Goal: Task Accomplishment & Management: Manage account settings

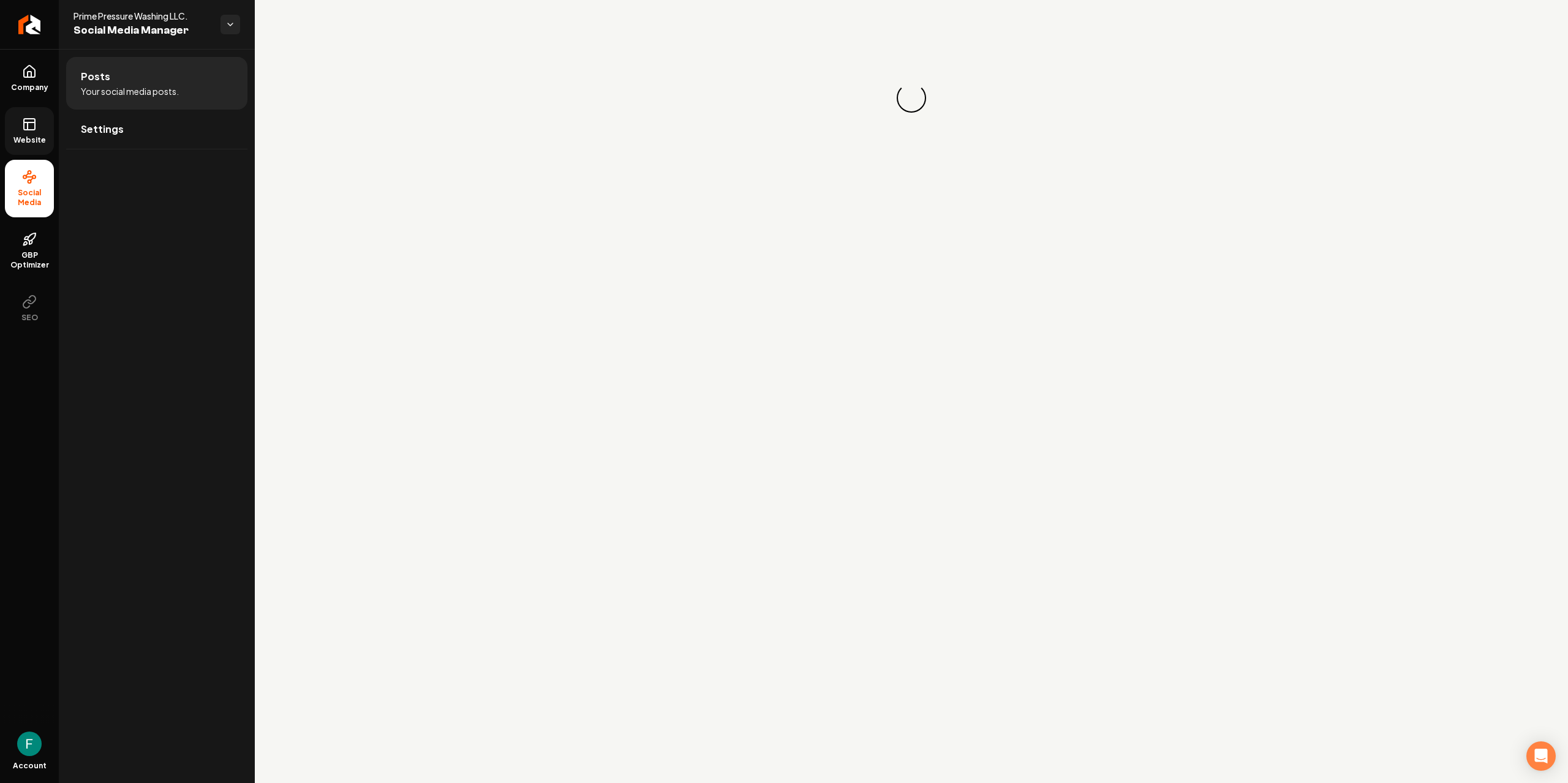
click at [5, 130] on link "Website" at bounding box center [30, 131] width 49 height 48
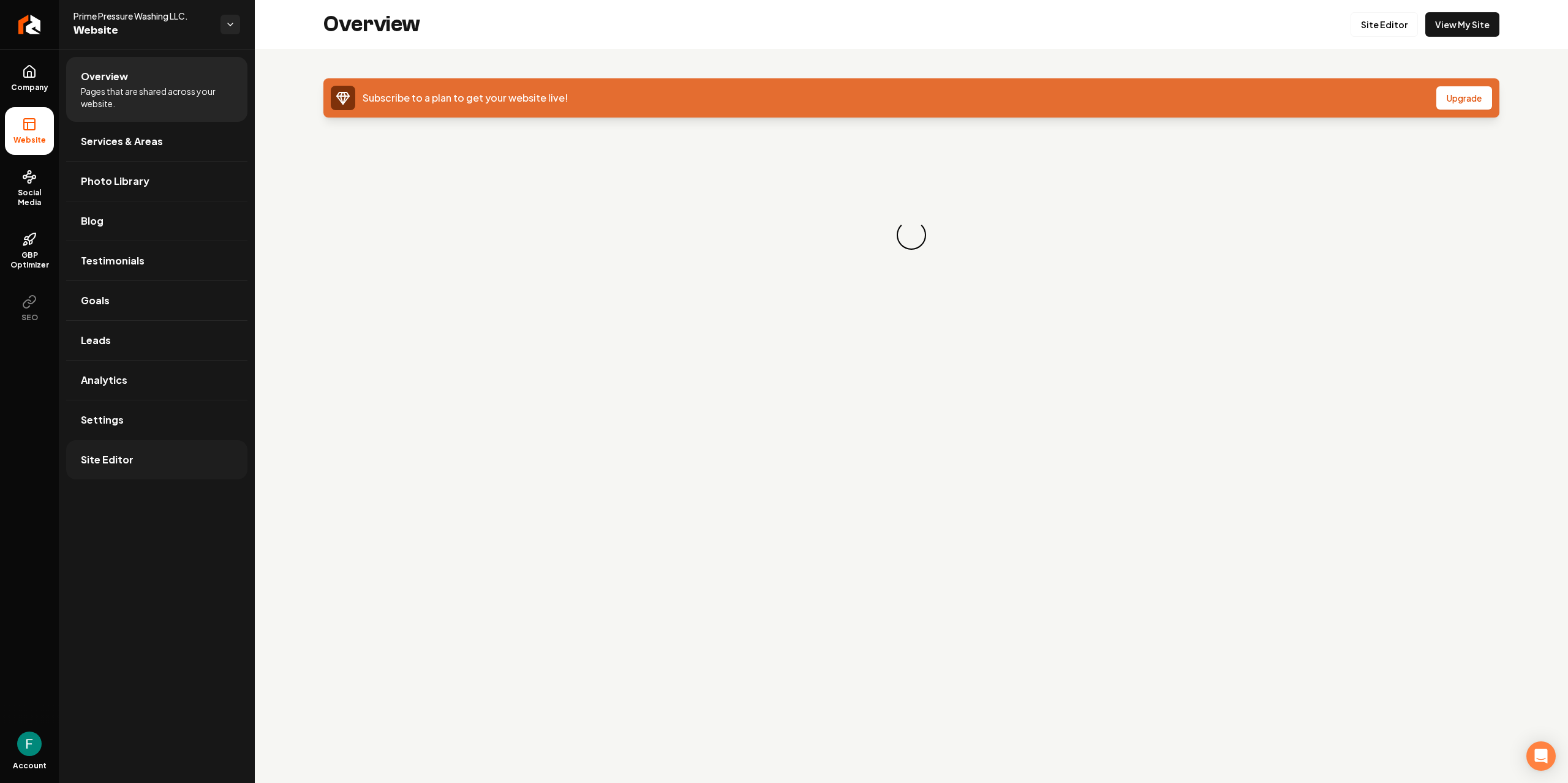
click at [136, 455] on link "Site Editor" at bounding box center [157, 460] width 182 height 39
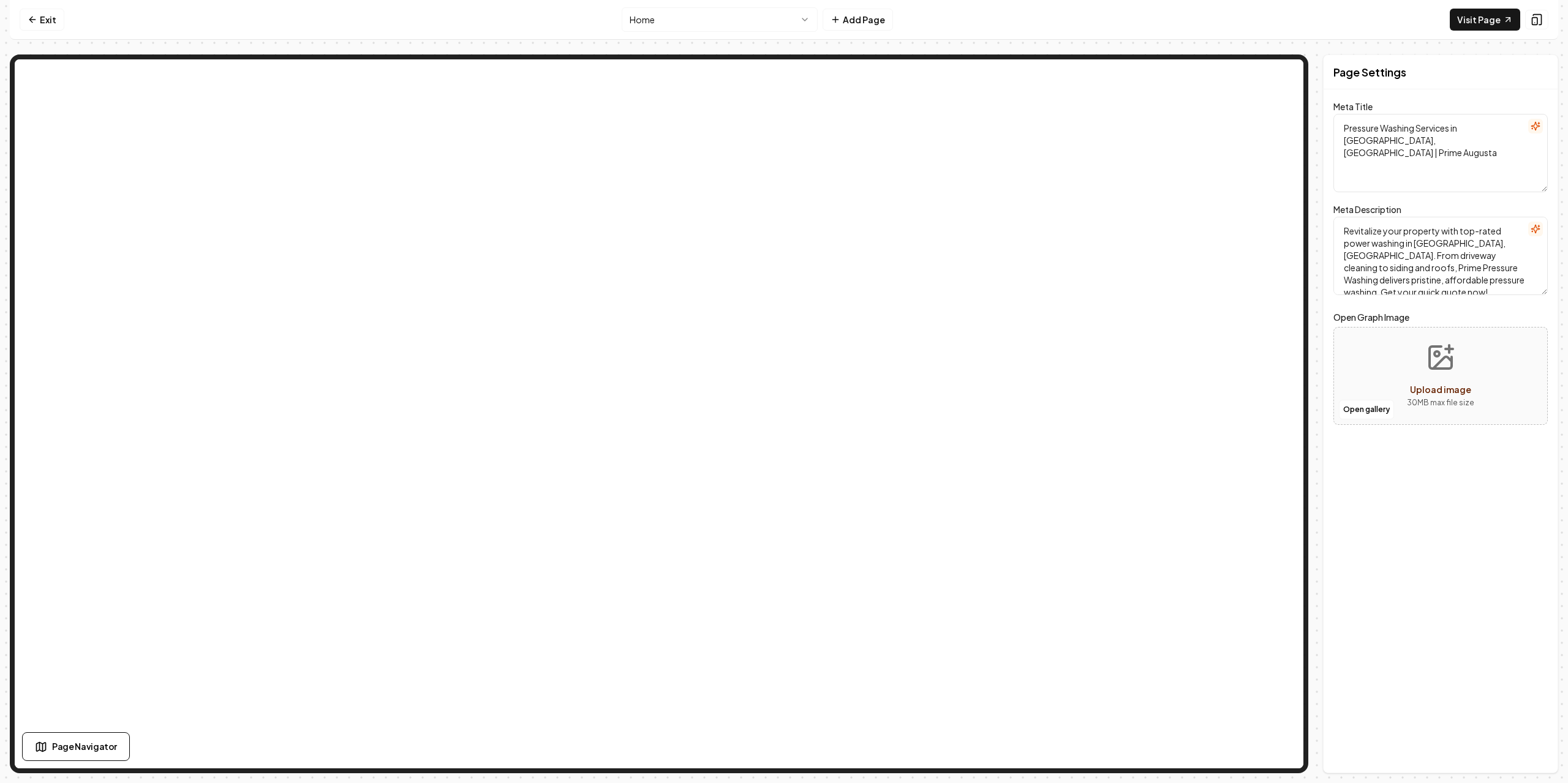
click at [779, 32] on nav "Exit Home Add Page Visit Page" at bounding box center [784, 20] width 1548 height 40
click at [773, 27] on html "Computer Required This feature is only available on a computer. Please switch t…" at bounding box center [784, 391] width 1568 height 783
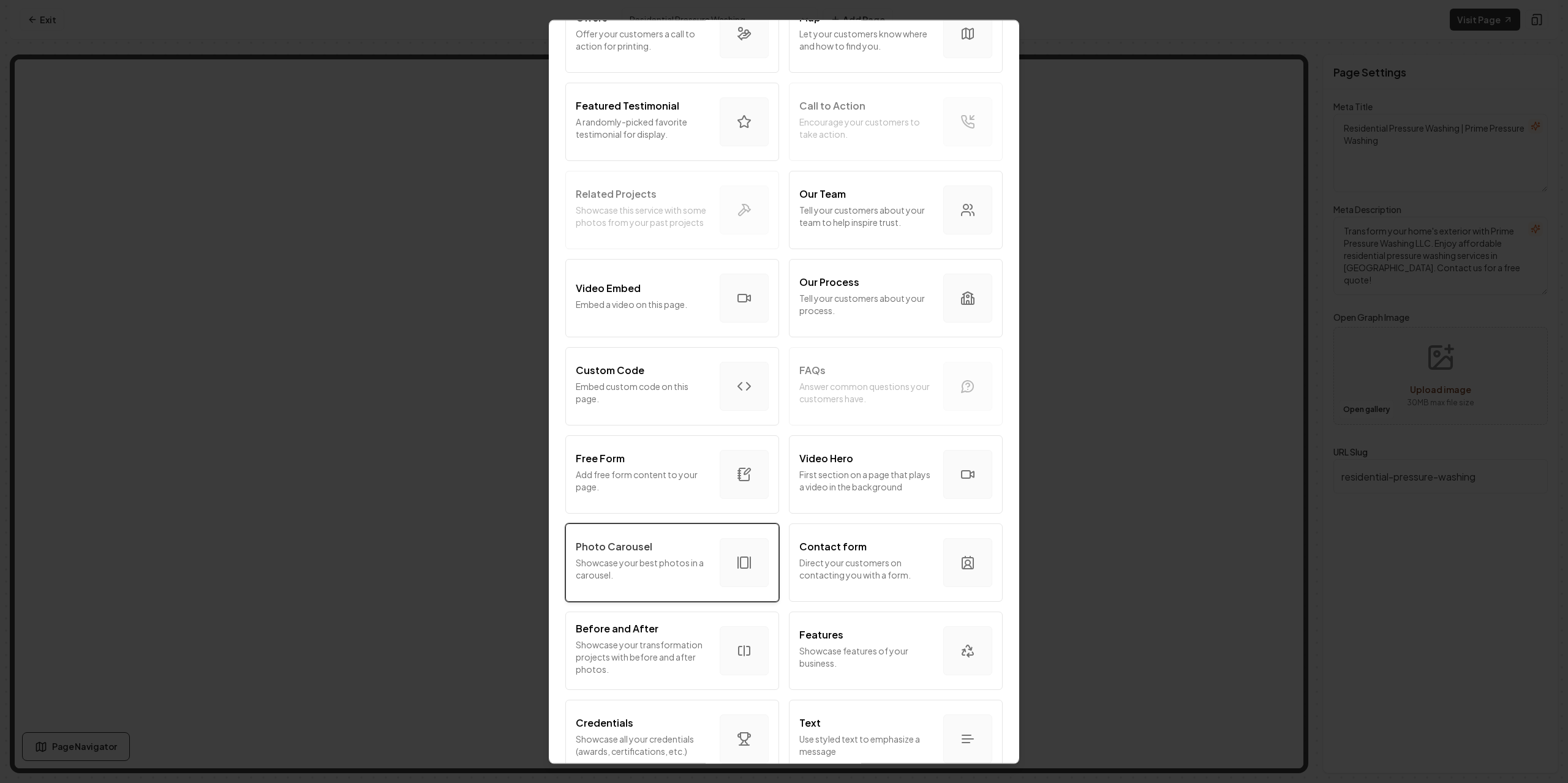
scroll to position [411, 0]
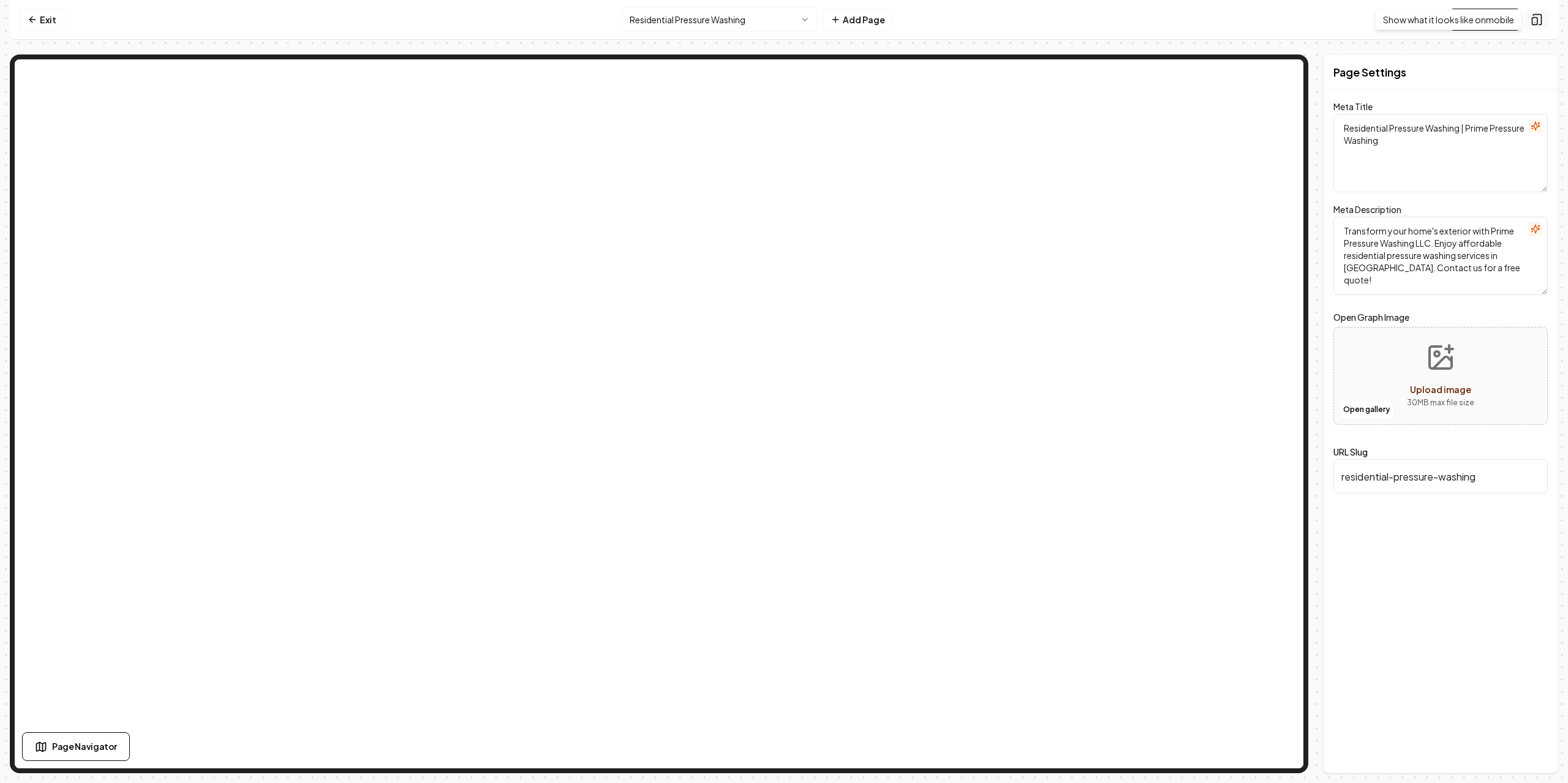
click at [1537, 21] on icon at bounding box center [1537, 20] width 12 height 12
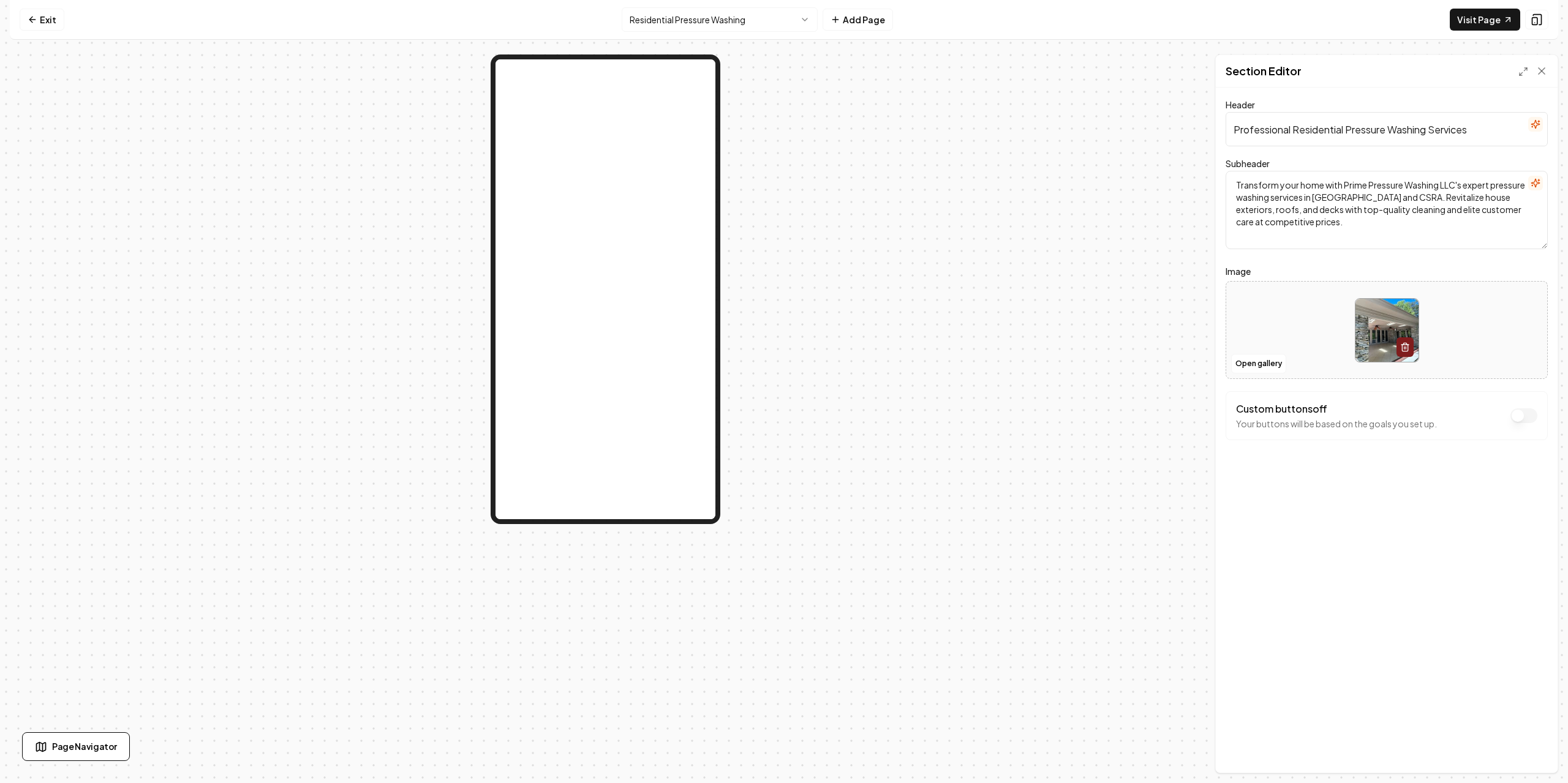
click at [1378, 230] on textarea "Transform your home with Prime Pressure Washing LLC's expert pressure washing s…" at bounding box center [1387, 210] width 322 height 78
click at [1296, 242] on textarea "Transform your home with Prime Pressure Washing LLC's expert pressure washing s…" at bounding box center [1387, 210] width 322 height 78
click at [1295, 242] on textarea "Transform your home with Prime Pressure Washing LLC's expert pressure washing s…" at bounding box center [1387, 210] width 322 height 78
click at [1251, 249] on textarea "Transform your home with Prime Pressure Washing LLC's expert pressure washing s…" at bounding box center [1387, 210] width 322 height 78
click at [1341, 230] on textarea "Transform your home with Prime Pressure Washing LLC's expert pressure washing s…" at bounding box center [1387, 210] width 322 height 78
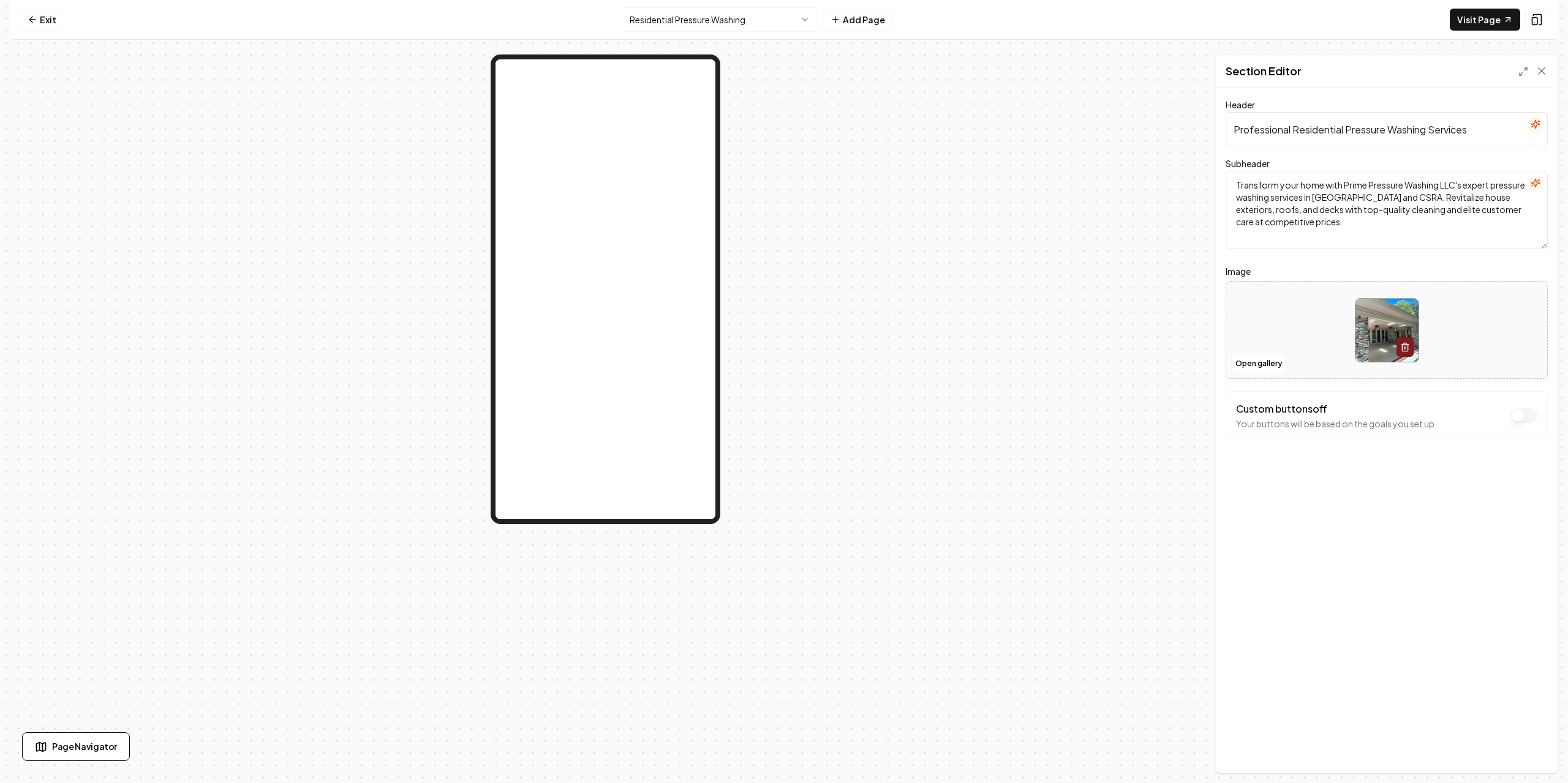
drag, startPoint x: 1454, startPoint y: 184, endPoint x: 1471, endPoint y: 215, distance: 35.4
click at [1455, 185] on textarea "Transform your home with Prime Pressure Washing LLC's expert pressure washing s…" at bounding box center [1387, 210] width 322 height 78
type textarea "Transform your home with Prime Pressure Washing's expert pressure washing servi…"
click at [1538, 757] on button "Save" at bounding box center [1530, 752] width 36 height 22
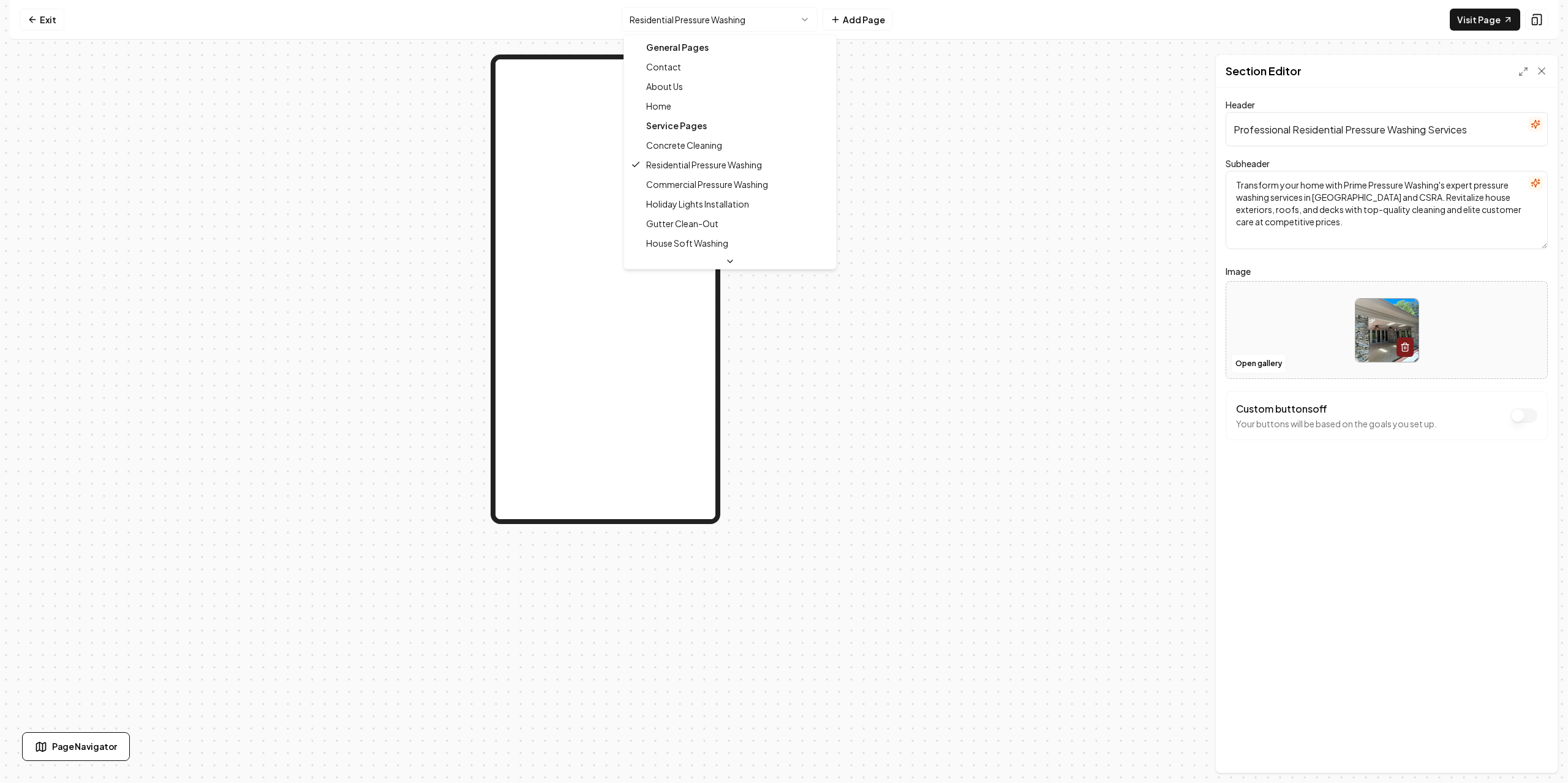
click at [692, 23] on html "Computer Required This feature is only available on a computer. Please switch t…" at bounding box center [784, 391] width 1568 height 783
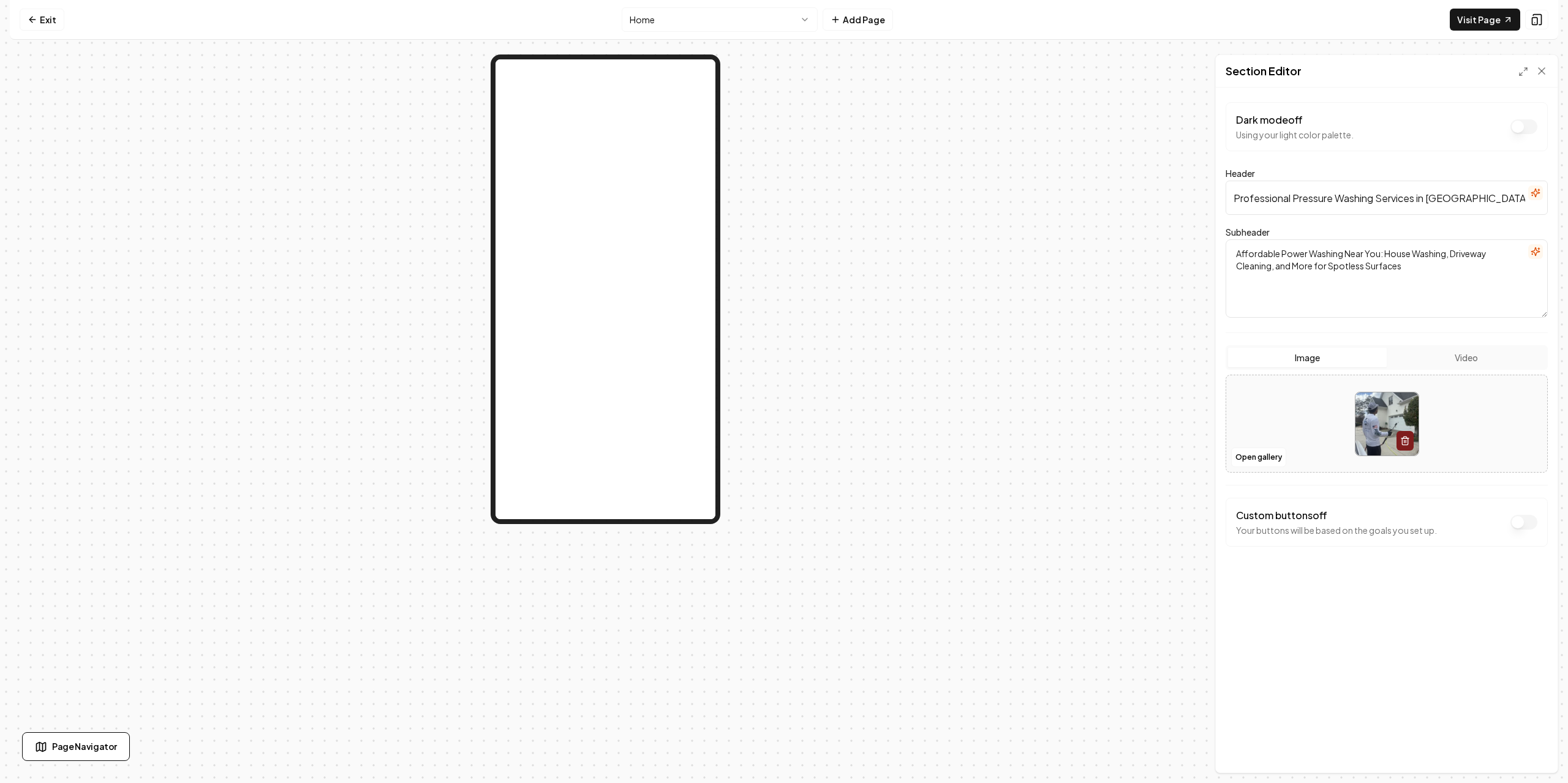
click at [1379, 394] on img at bounding box center [1387, 424] width 63 height 63
click at [1360, 658] on div "Dark mode off Using your light color palette. Header Professional Pressure Wash…" at bounding box center [1386, 430] width 342 height 685
click at [1523, 76] on icon at bounding box center [1524, 72] width 10 height 10
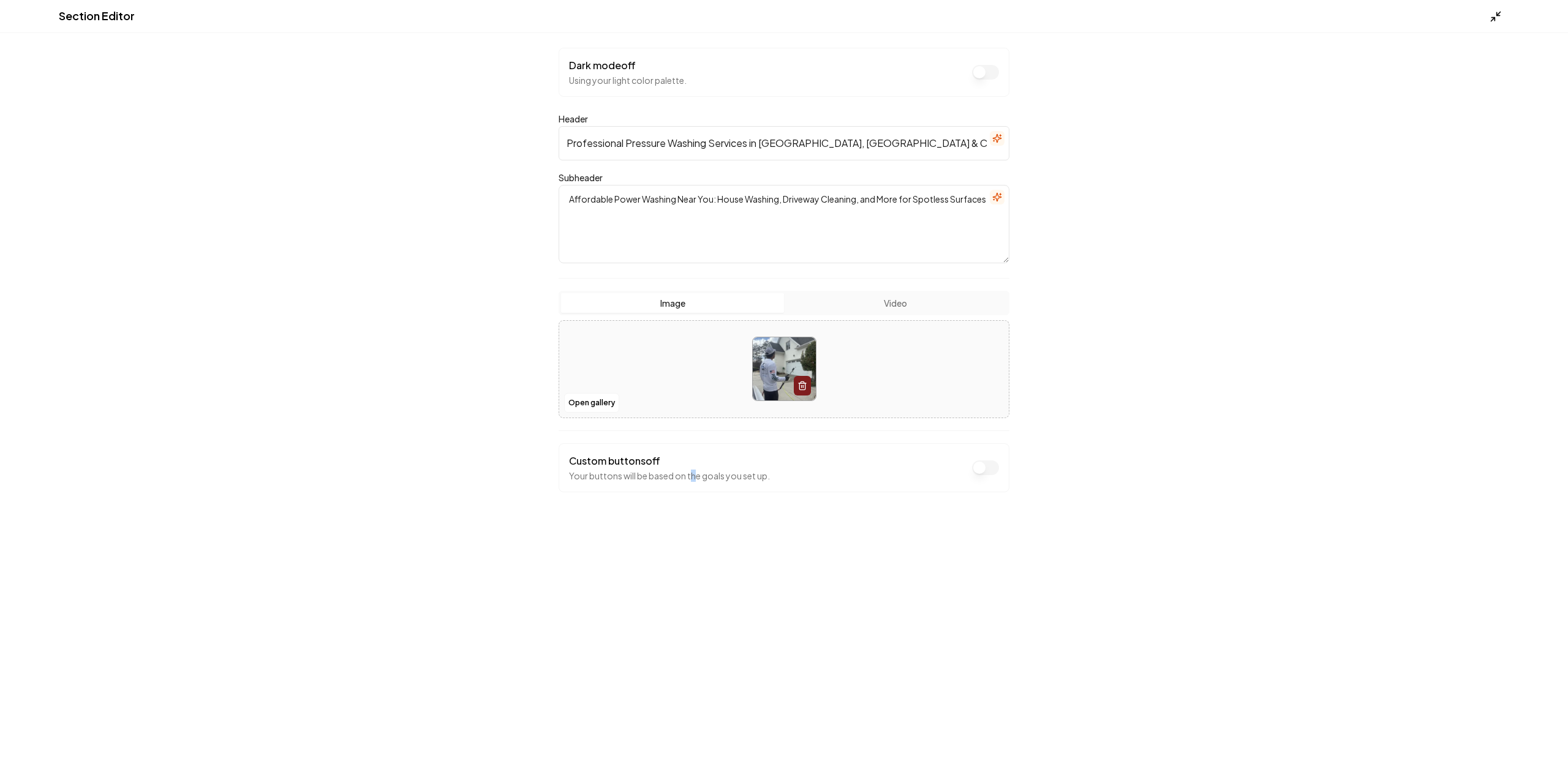
click at [1495, 19] on line at bounding box center [1493, 20] width 3 height 3
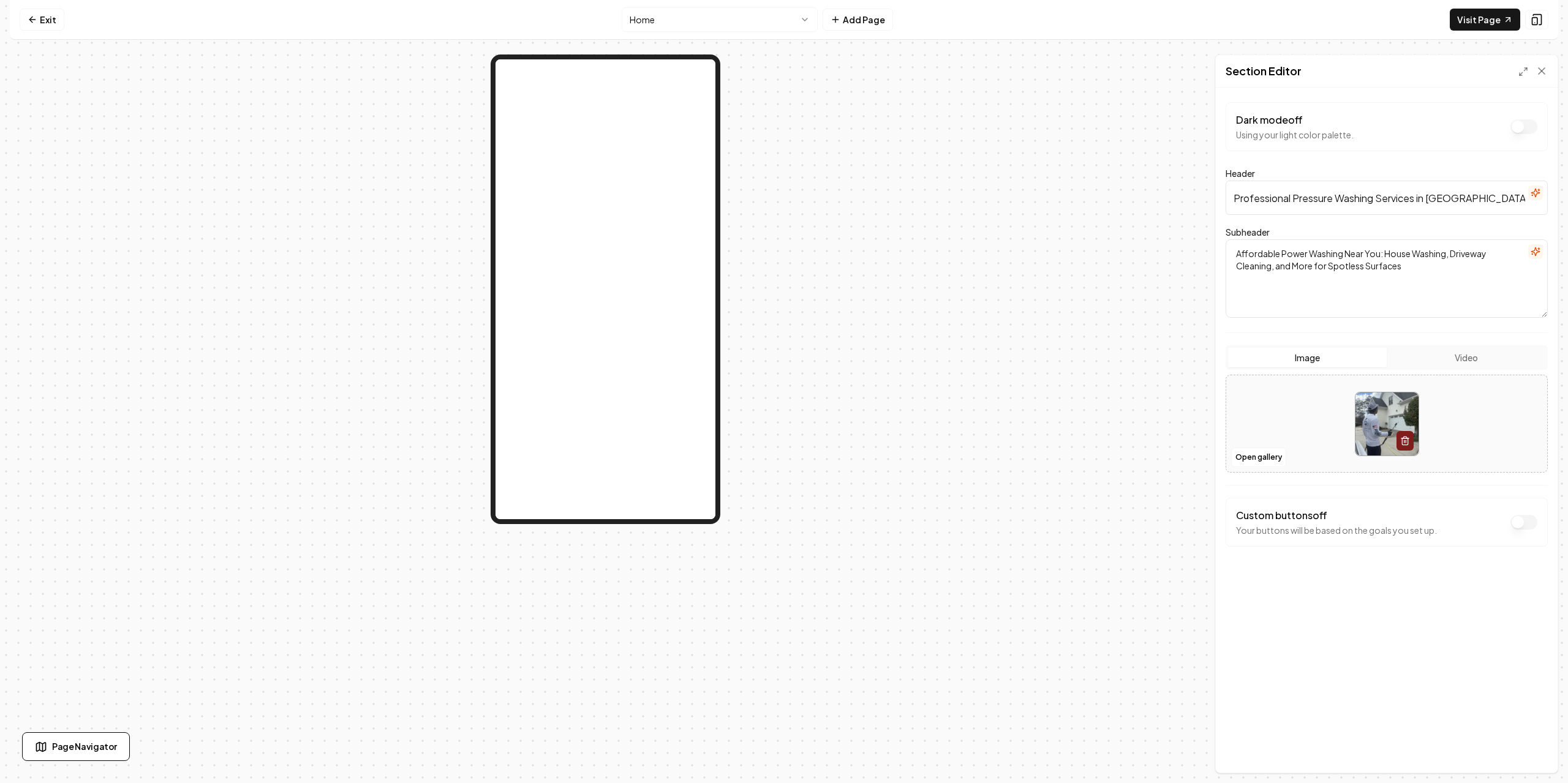
click at [1332, 598] on div "Dark mode off Using your light color palette. Header Professional Pressure Wash…" at bounding box center [1386, 430] width 342 height 685
click at [39, 9] on link "Exit" at bounding box center [42, 20] width 45 height 22
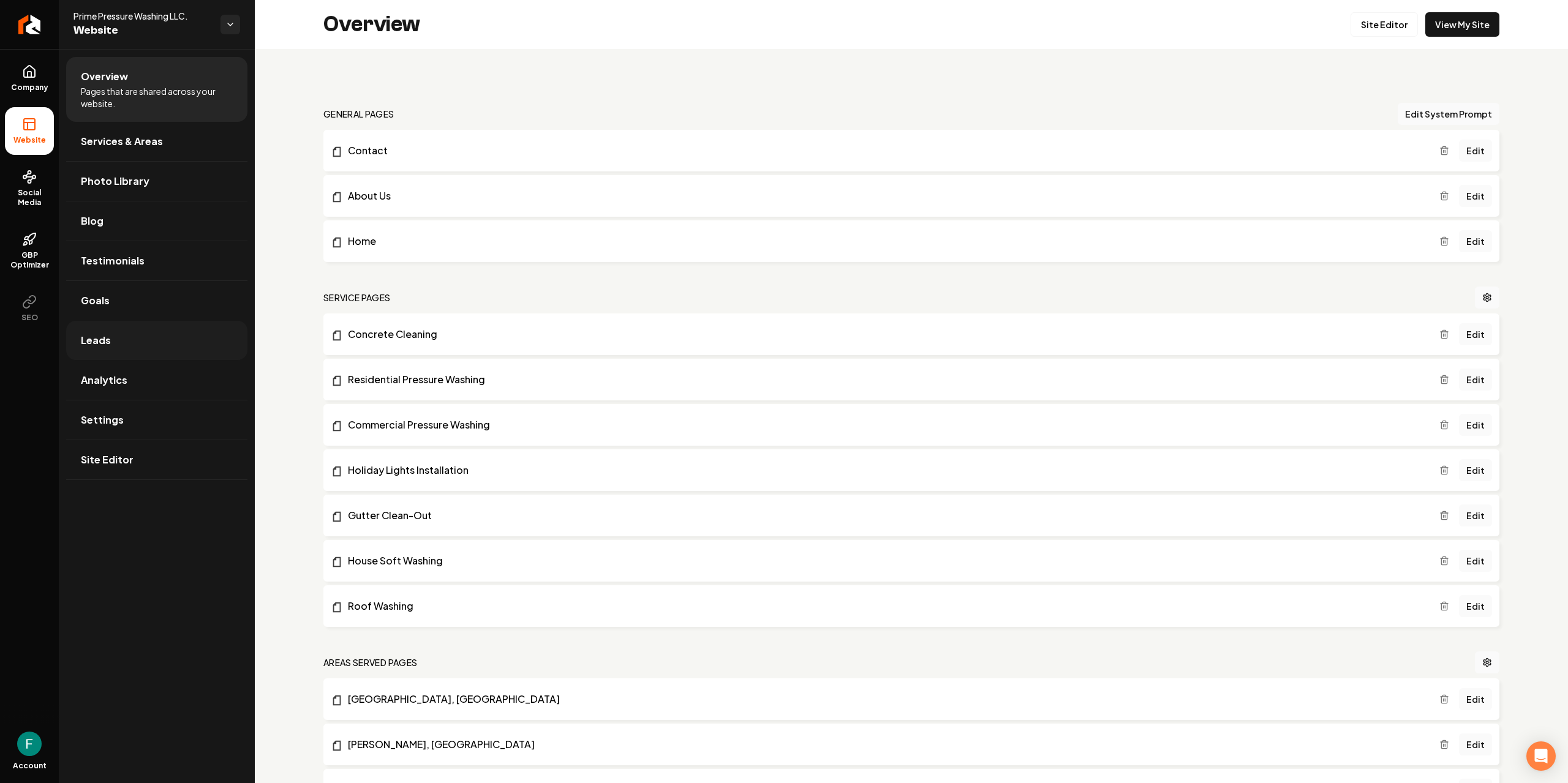
click at [148, 333] on link "Leads" at bounding box center [157, 340] width 182 height 39
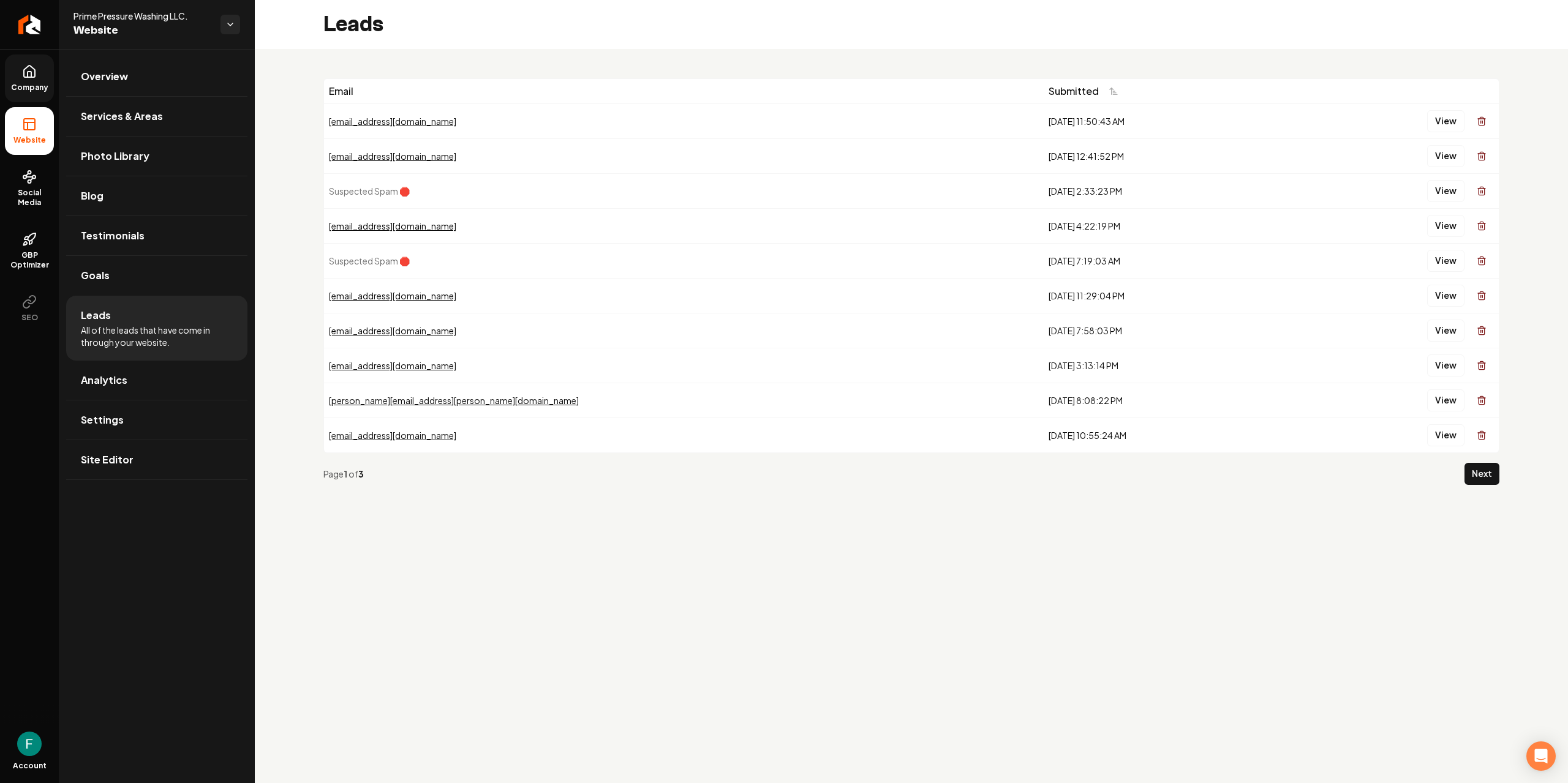
click at [21, 78] on link "Company" at bounding box center [30, 78] width 49 height 48
